Goal: Task Accomplishment & Management: Complete application form

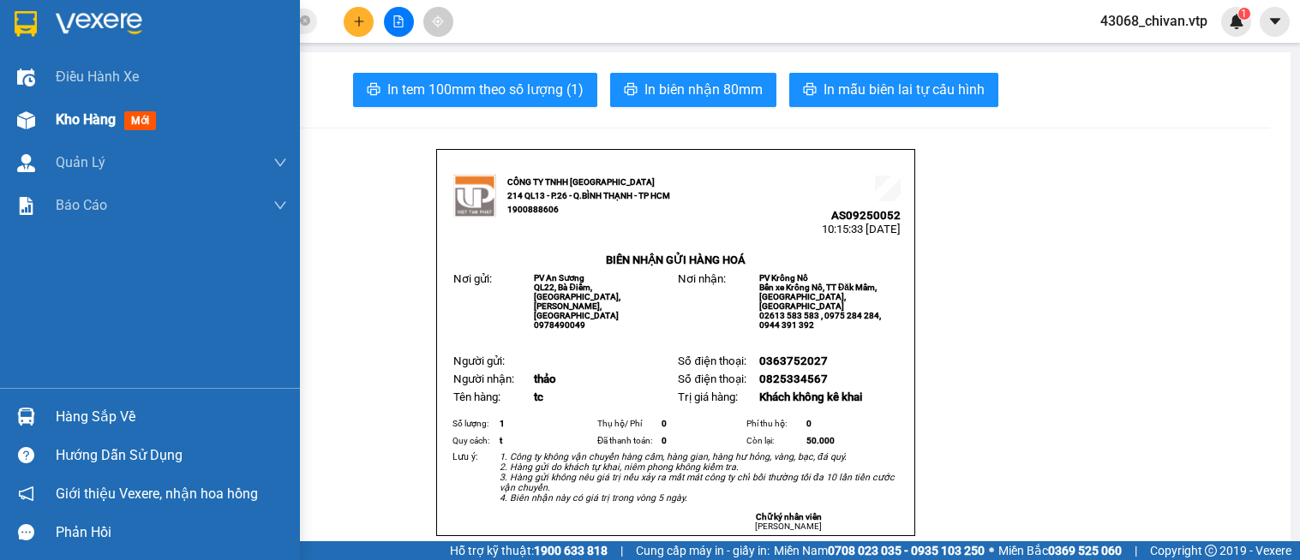
drag, startPoint x: 0, startPoint y: 0, endPoint x: 48, endPoint y: 117, distance: 126.0
click at [48, 117] on div "Kho hàng mới" at bounding box center [150, 120] width 300 height 43
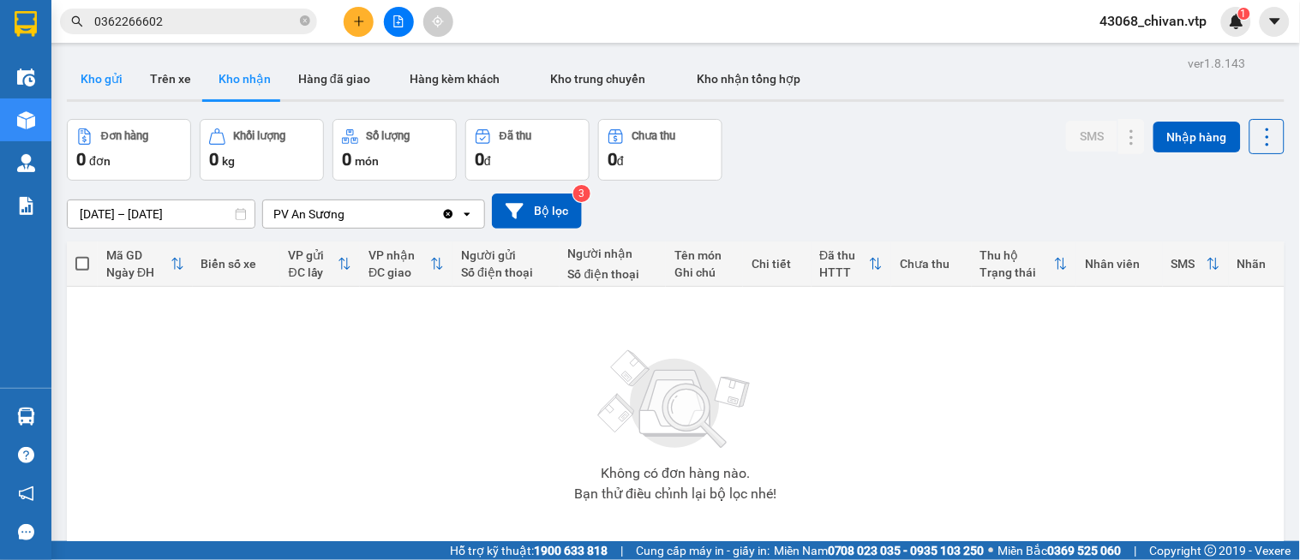
click at [110, 73] on button "Kho gửi" at bounding box center [101, 78] width 69 height 41
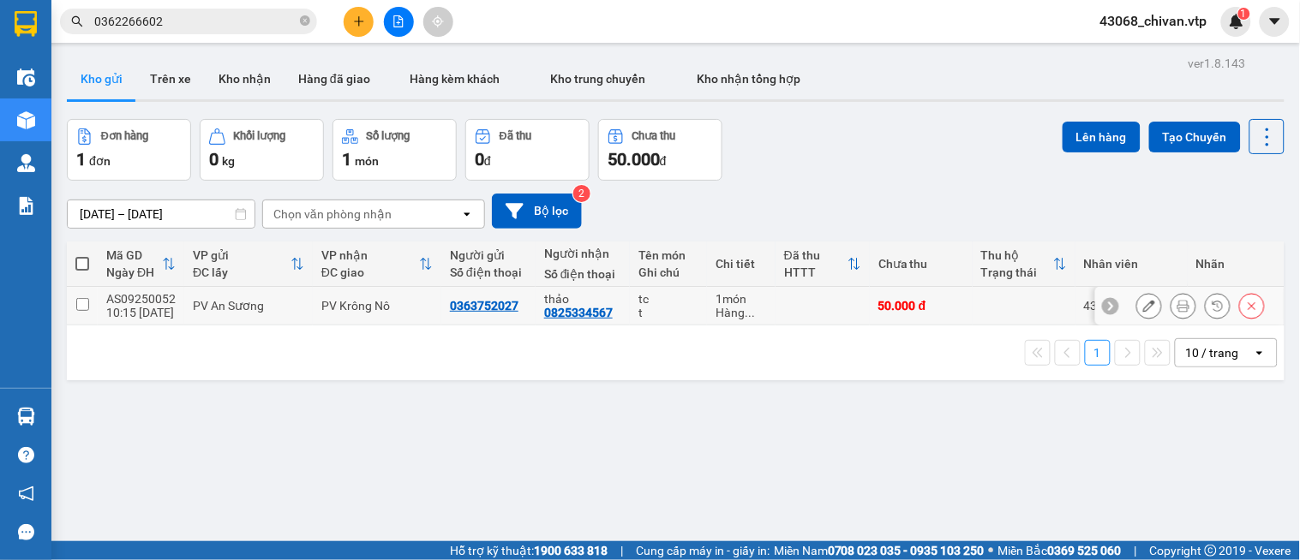
click at [1143, 306] on icon at bounding box center [1149, 306] width 12 height 12
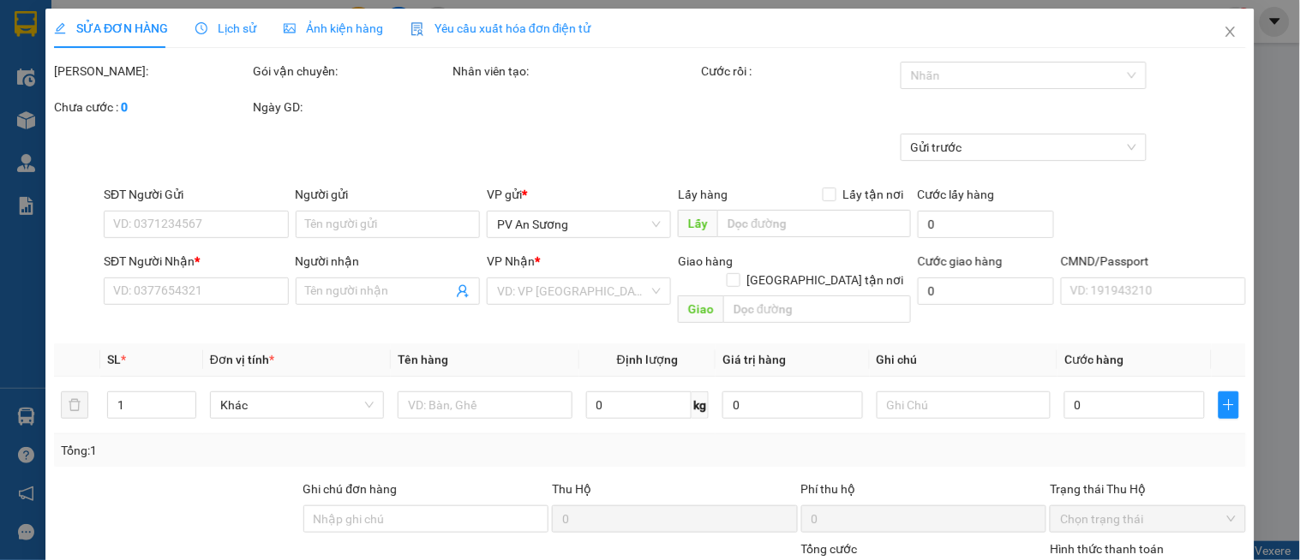
type input "0363752027"
type input "0825334567"
type input "thảo"
type input "50.000"
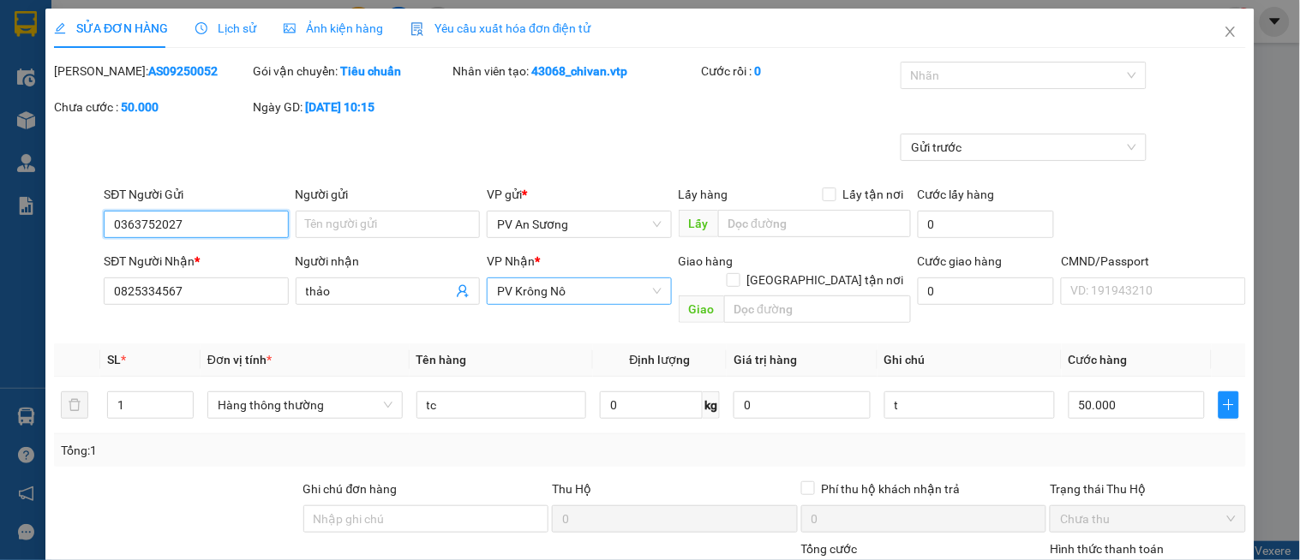
click at [624, 297] on span "PV Krông Nô" at bounding box center [579, 292] width 164 height 26
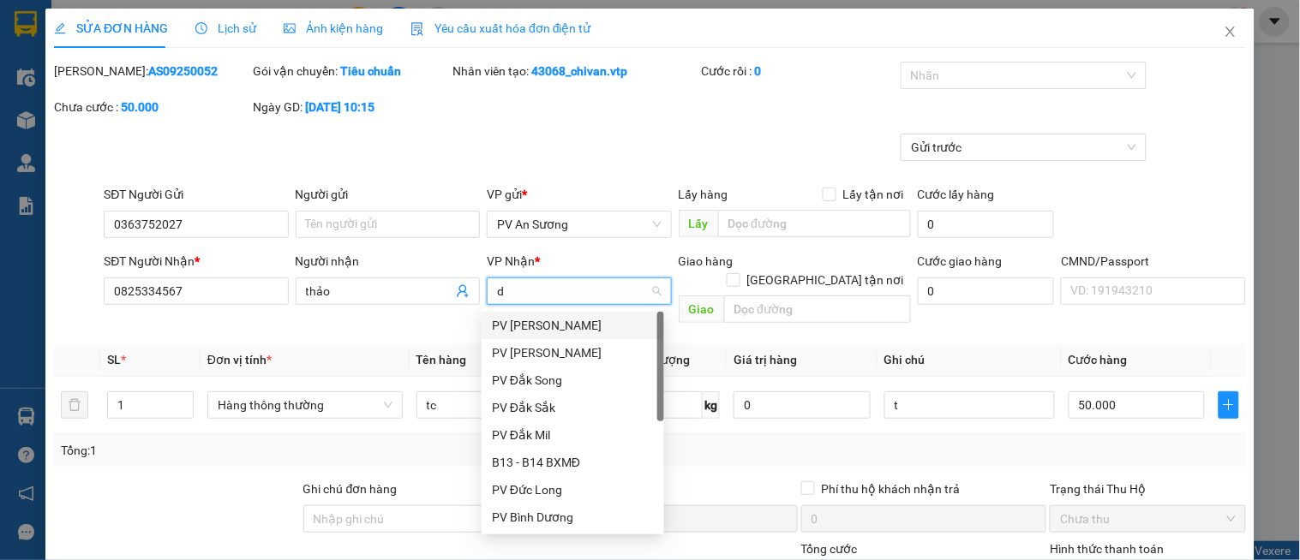
type input "dx"
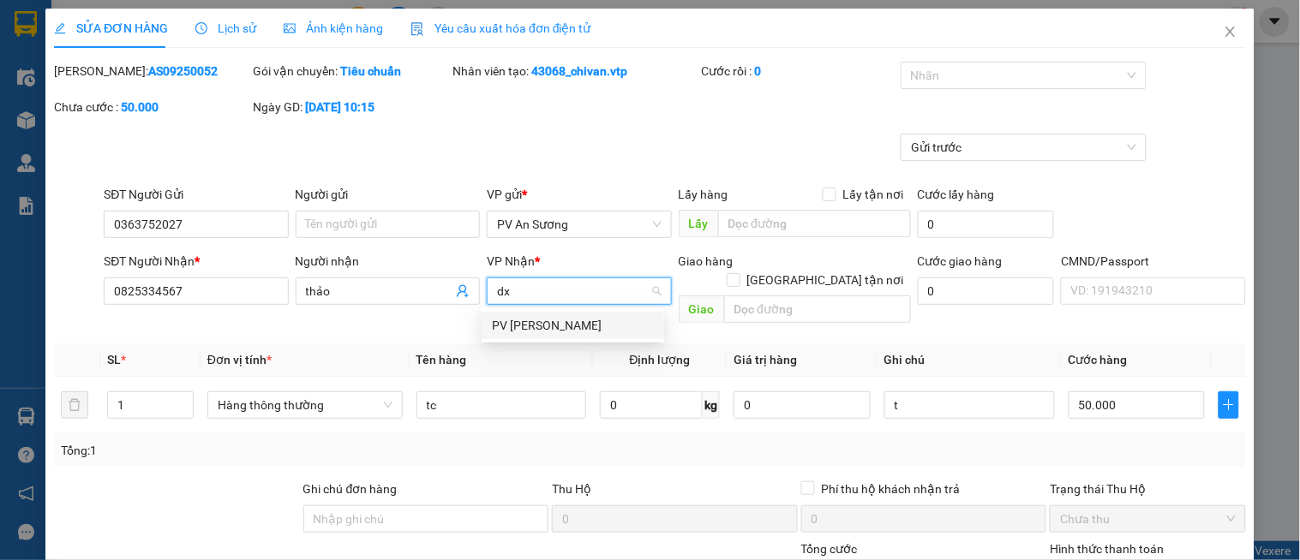
click at [580, 321] on div "PV [PERSON_NAME]" at bounding box center [573, 325] width 162 height 19
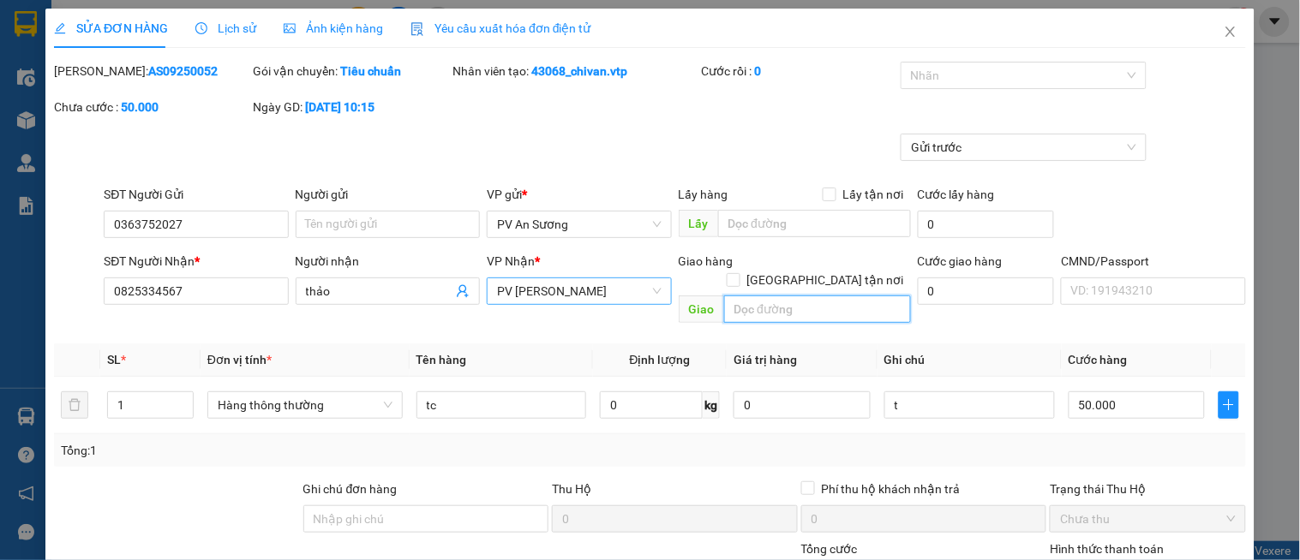
click at [816, 296] on input "text" at bounding box center [817, 309] width 187 height 27
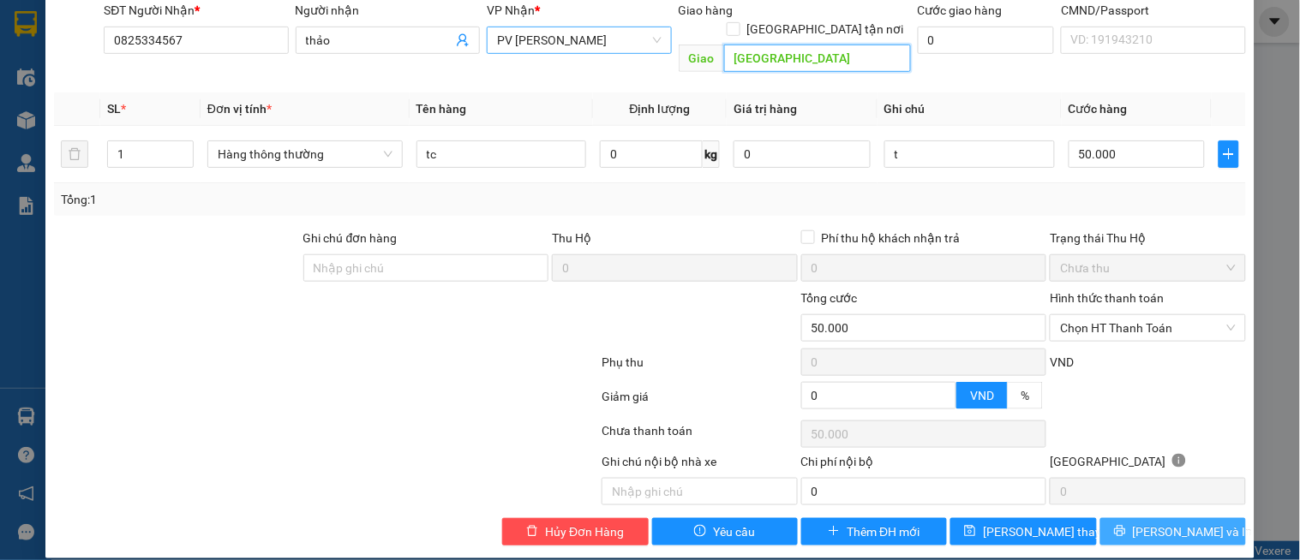
type input "[GEOGRAPHIC_DATA]"
click at [1168, 523] on span "[PERSON_NAME] và In" at bounding box center [1193, 532] width 120 height 19
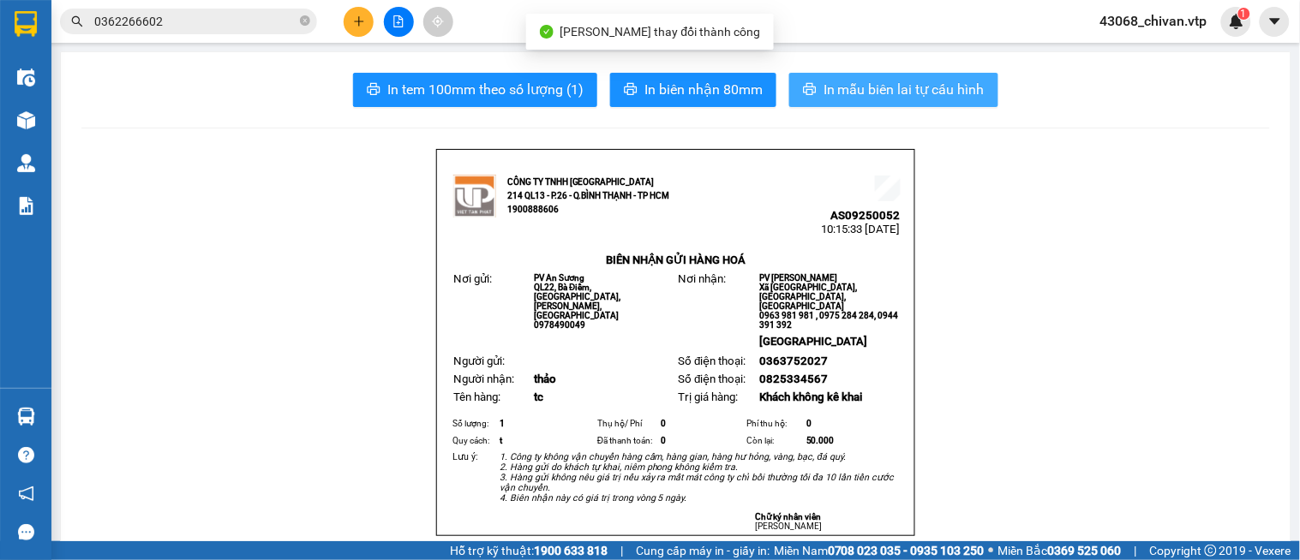
drag, startPoint x: 1013, startPoint y: 77, endPoint x: 981, endPoint y: 77, distance: 31.7
click at [1001, 77] on div "In tem 100mm theo số lượng (1) In biên nhận 80mm In mẫu biên lai tự cấu hình" at bounding box center [675, 90] width 1189 height 34
click at [980, 78] on button "In mẫu biên lai tự cấu hình" at bounding box center [893, 90] width 209 height 34
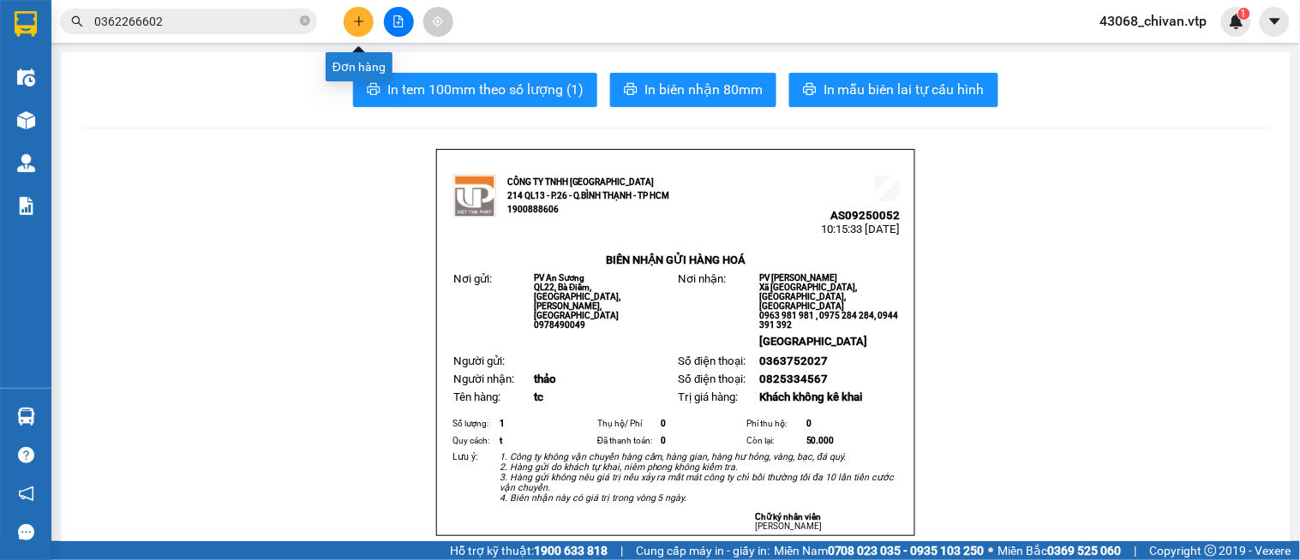
click at [348, 18] on button at bounding box center [359, 22] width 30 height 30
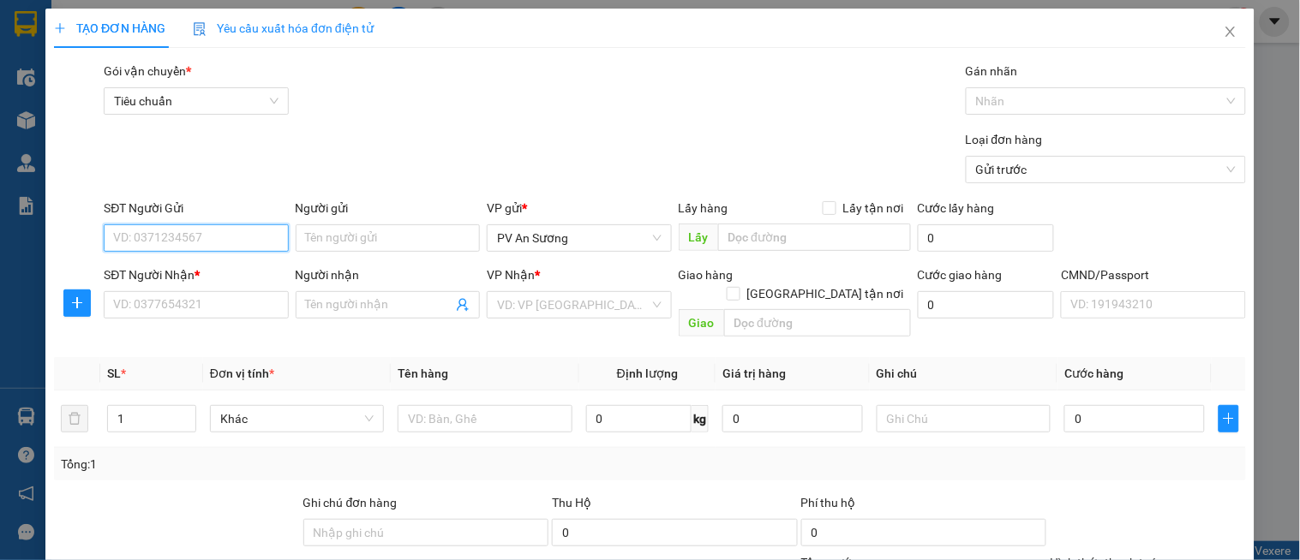
click at [225, 225] on input "SĐT Người Gửi" at bounding box center [196, 238] width 184 height 27
type input "0931631992"
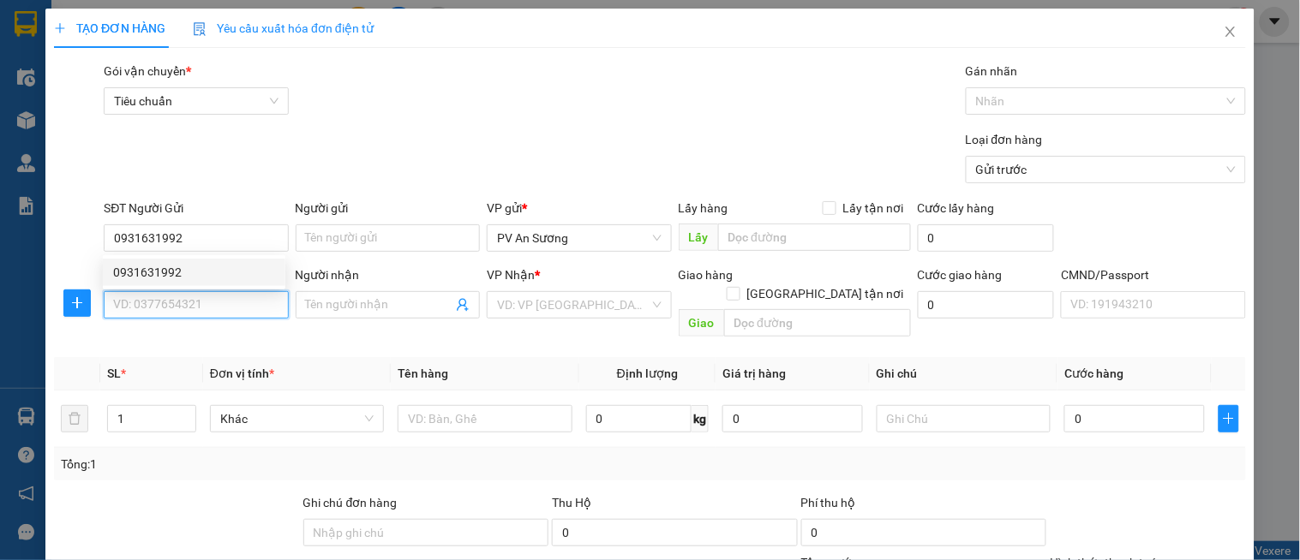
click at [204, 318] on input "SĐT Người Nhận *" at bounding box center [196, 304] width 184 height 27
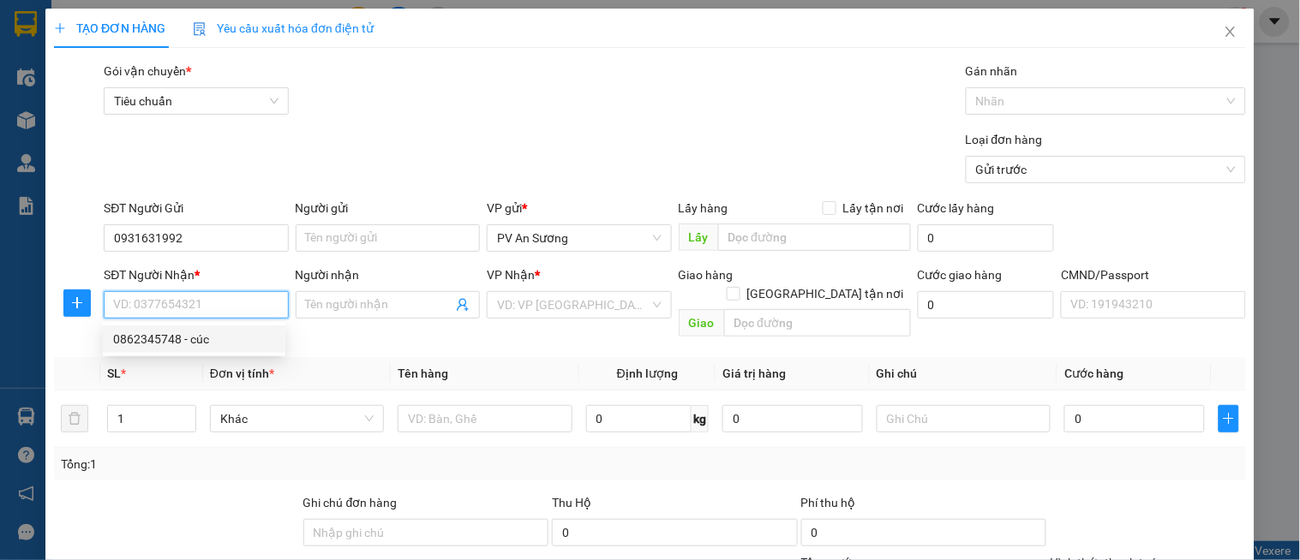
click at [194, 345] on div "0862345748 - cúc" at bounding box center [194, 339] width 162 height 19
type input "0862345748"
type input "cúc"
type input "dak ru- CX HỒNG PHƯỚC"
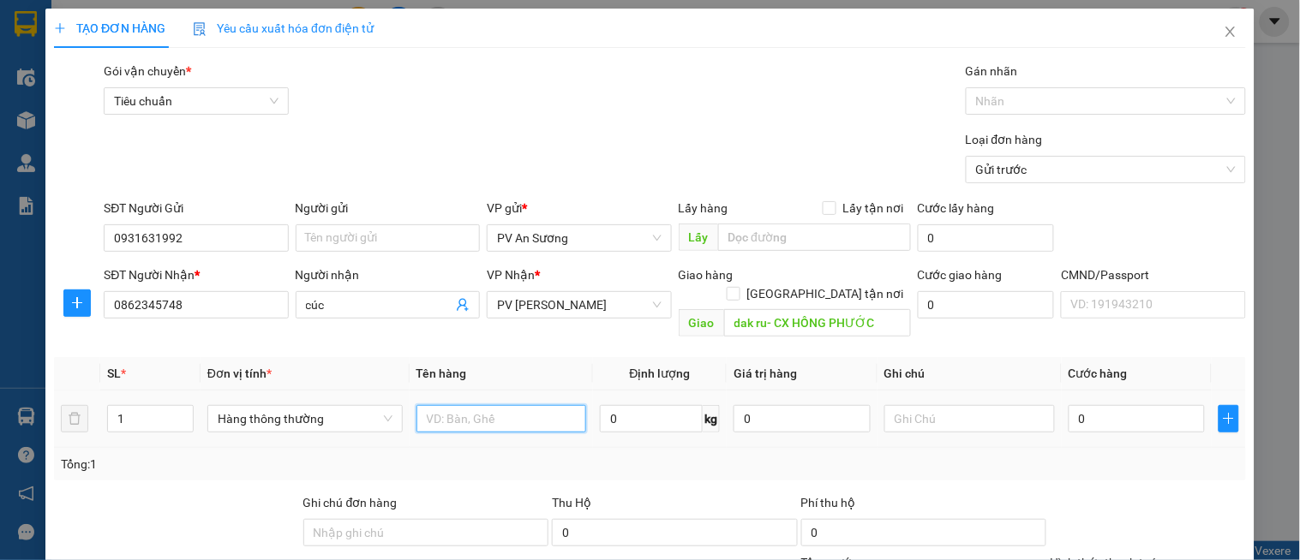
click at [485, 405] on input "text" at bounding box center [501, 418] width 171 height 27
type input "thiệp"
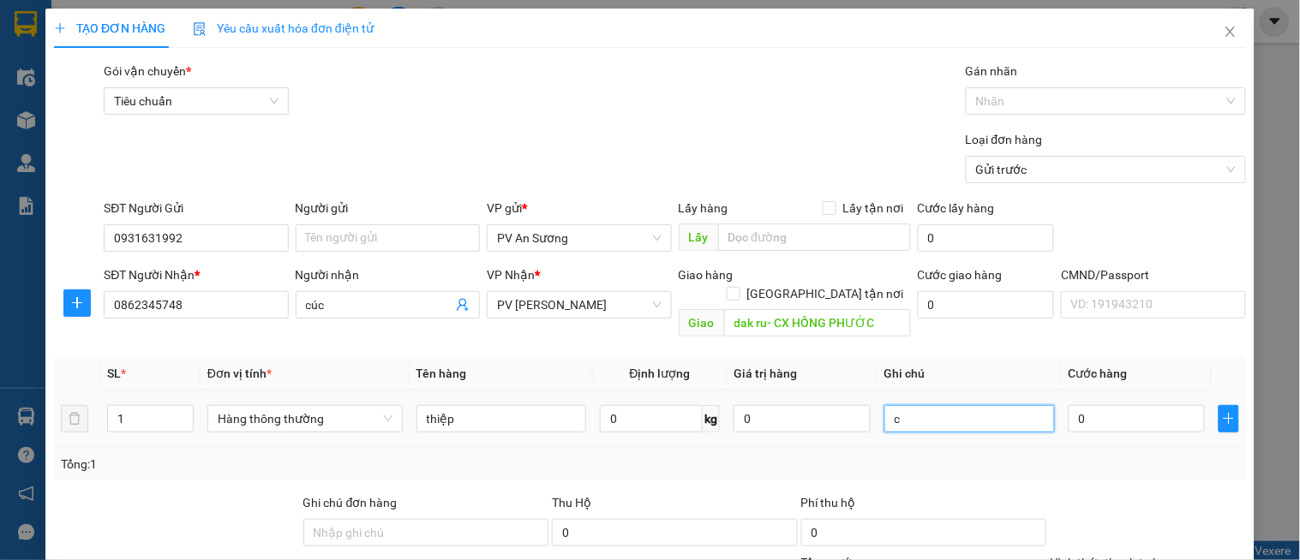
type input "c"
type input "5"
type input "50"
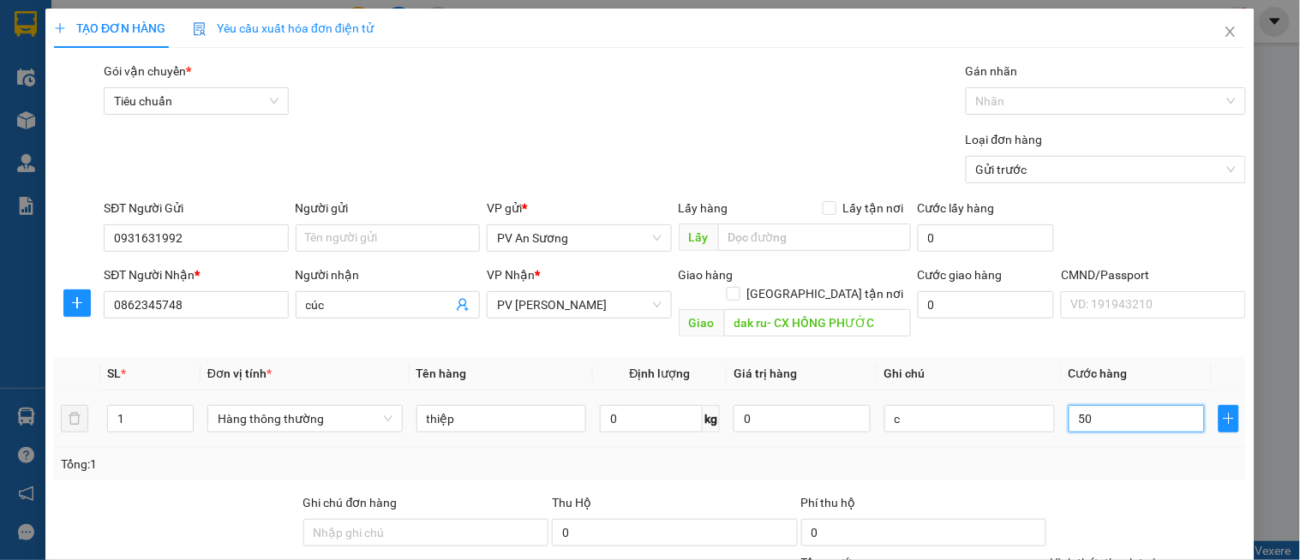
type input "50"
type input "500"
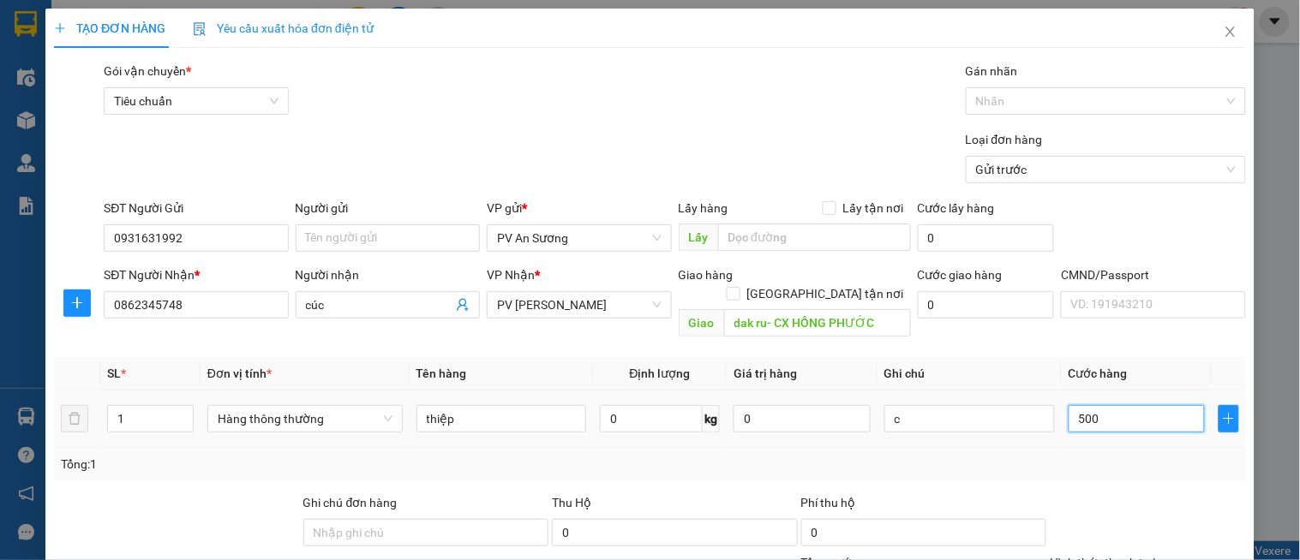
type input "5.000"
type input "50.000"
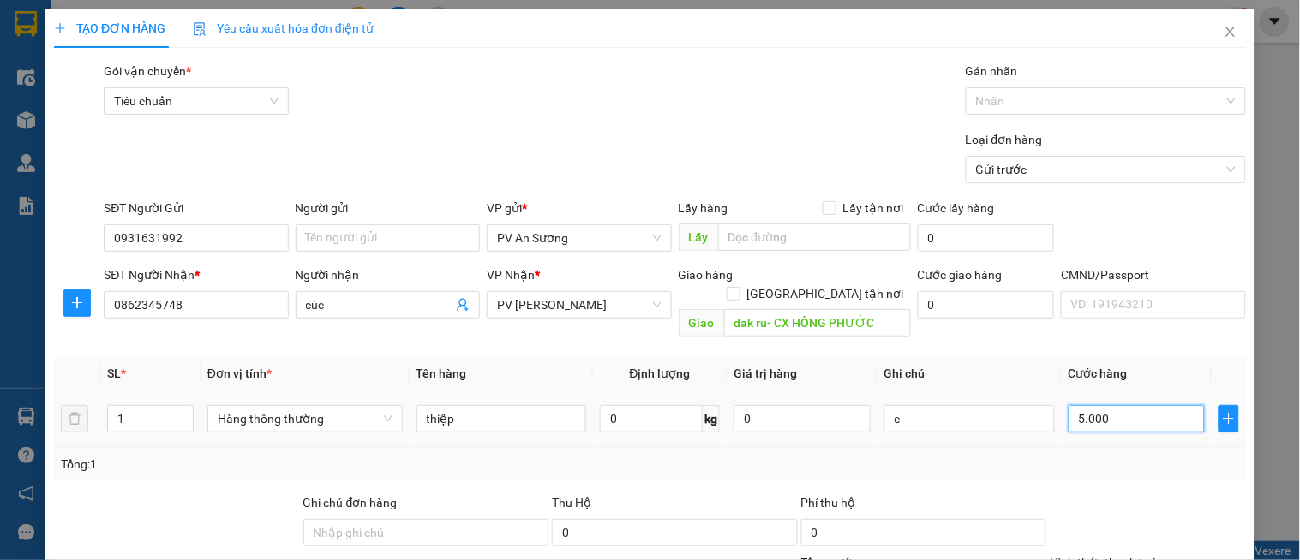
type input "50.000"
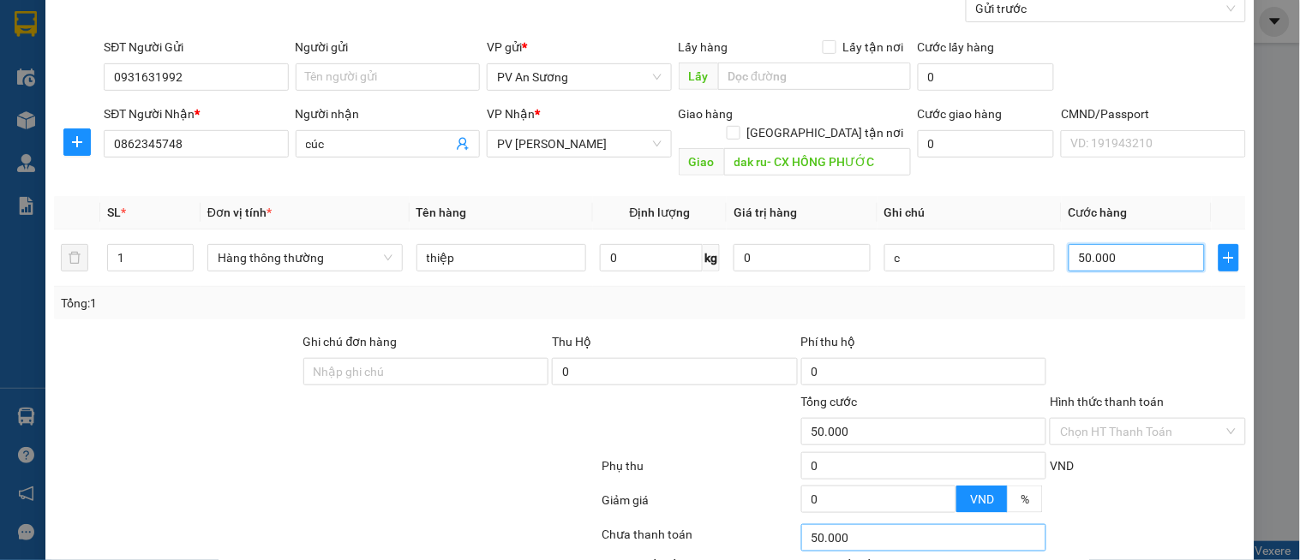
scroll to position [263, 0]
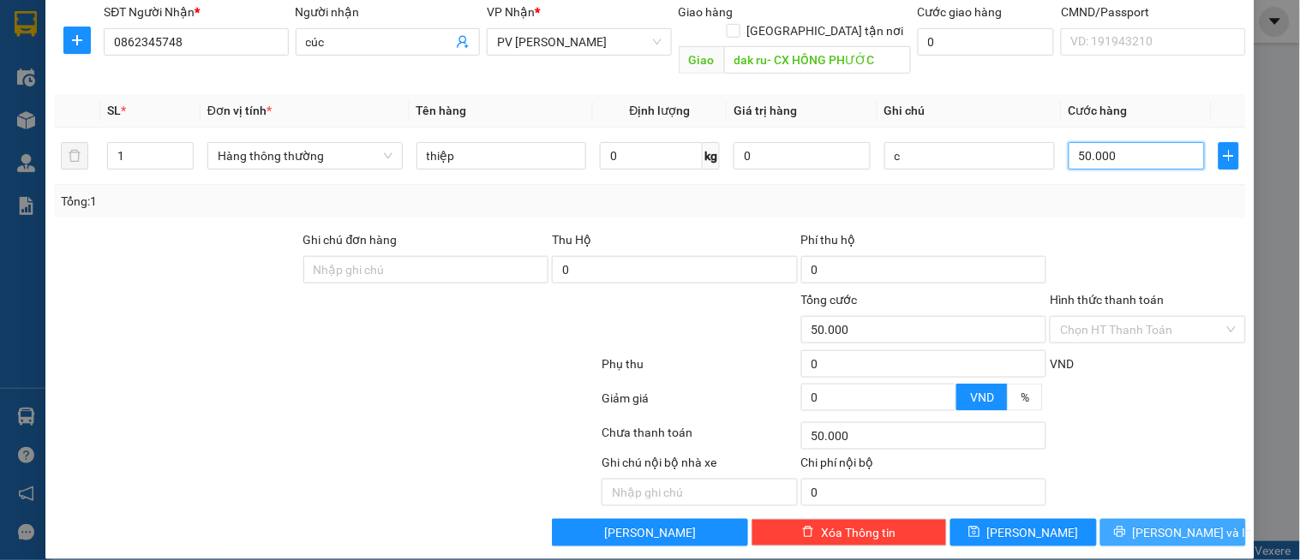
type input "50.000"
click at [1154, 524] on span "[PERSON_NAME] và In" at bounding box center [1193, 533] width 120 height 19
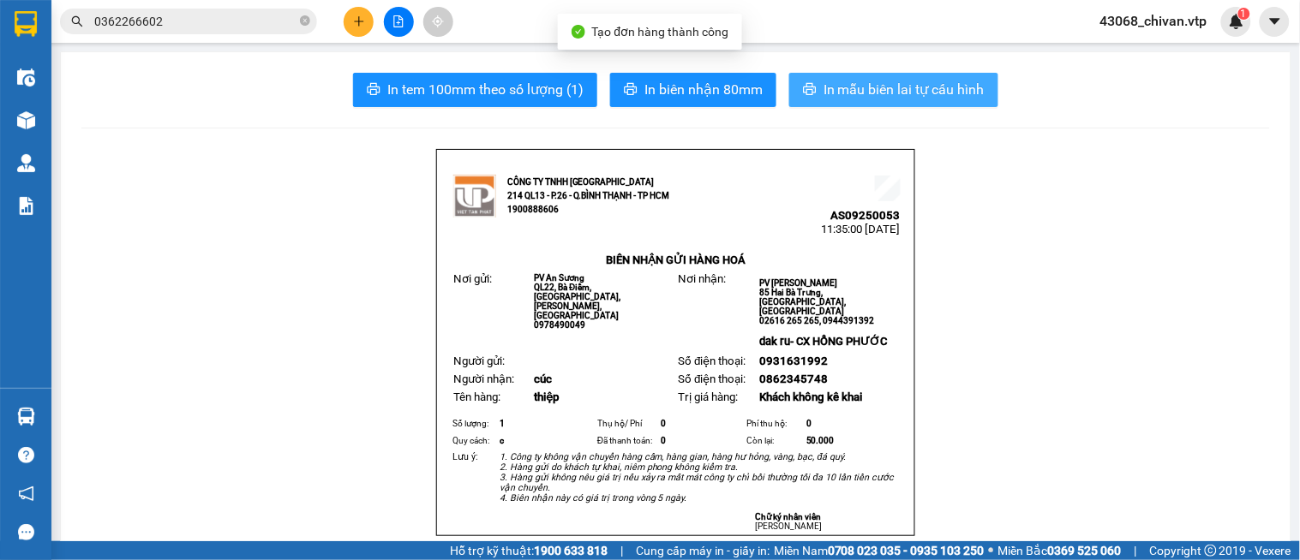
drag, startPoint x: 922, startPoint y: 97, endPoint x: 1299, endPoint y: 158, distance: 381.9
click at [926, 95] on span "In mẫu biên lai tự cấu hình" at bounding box center [904, 89] width 161 height 21
